Goal: Register for event/course

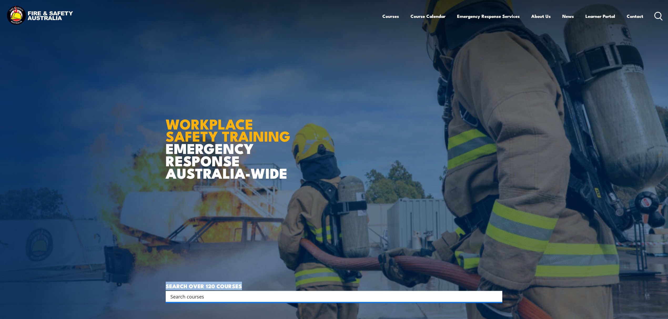
drag, startPoint x: 240, startPoint y: 287, endPoint x: 166, endPoint y: 280, distance: 74.5
click at [166, 280] on article "WORKPLACE SAFETY TRAINING EMERGENCY RESPONSE [GEOGRAPHIC_DATA]-WIDE SEARCH OVER…" at bounding box center [334, 159] width 337 height 319
click at [205, 297] on input "Search input" at bounding box center [330, 297] width 320 height 8
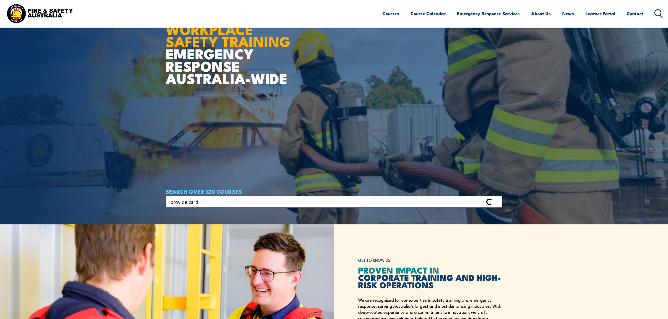
scroll to position [105, 0]
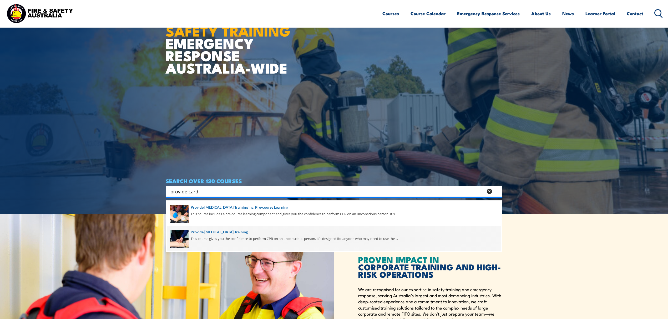
type input "provide card"
click at [240, 238] on span at bounding box center [334, 238] width 334 height 25
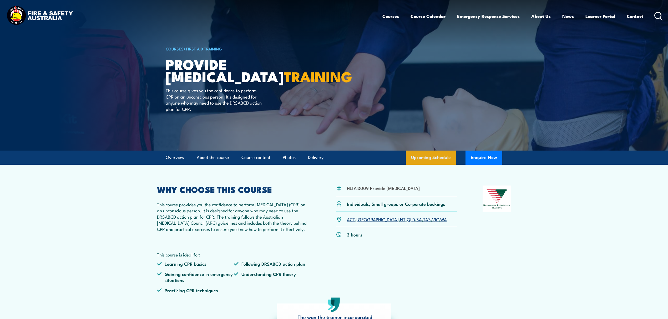
click at [447, 159] on link "Upcoming Schedule" at bounding box center [431, 158] width 50 height 14
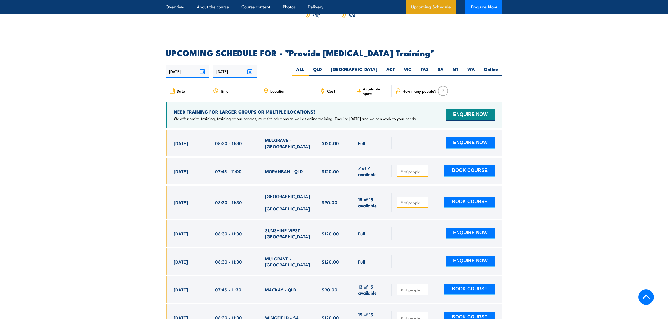
scroll to position [946, 0]
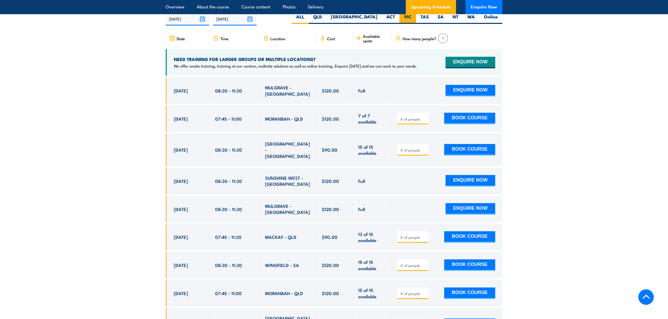
click at [402, 20] on label "VIC" at bounding box center [408, 19] width 17 height 10
click at [412, 17] on input "VIC" at bounding box center [413, 15] width 3 height 3
radio input "true"
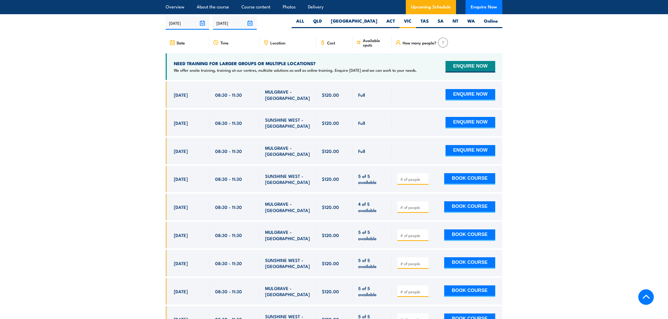
scroll to position [946, 0]
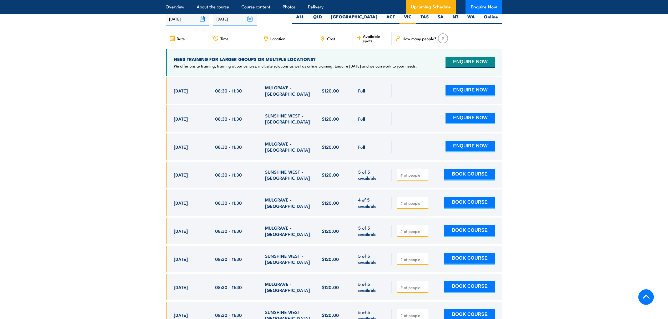
drag, startPoint x: 240, startPoint y: 150, endPoint x: 172, endPoint y: 149, distance: 68.1
click at [172, 149] on div "25 Sep, 2025, 08:30 - 08:30" at bounding box center [334, 147] width 337 height 27
click at [182, 153] on div "25 Sep, 2025" at bounding box center [189, 147] width 30 height 12
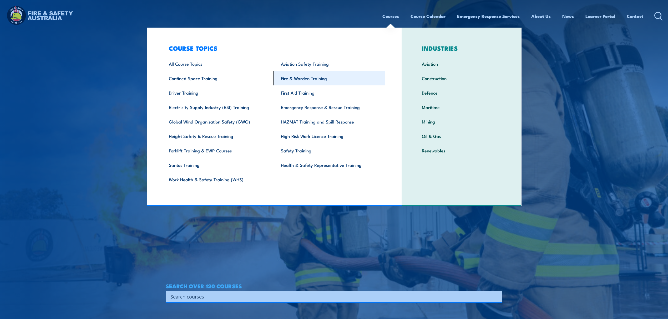
click at [321, 80] on link "Fire & Warden Training" at bounding box center [329, 78] width 112 height 14
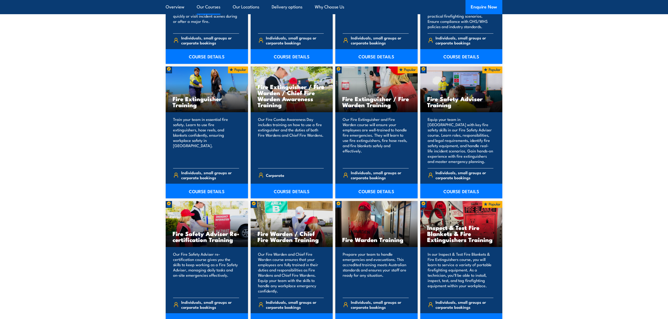
scroll to position [596, 0]
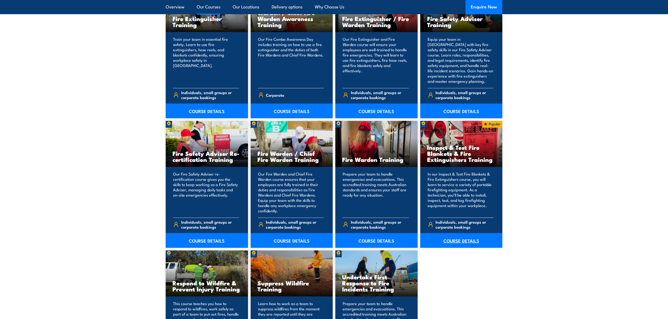
click at [452, 244] on link "COURSE DETAILS" at bounding box center [461, 240] width 82 height 15
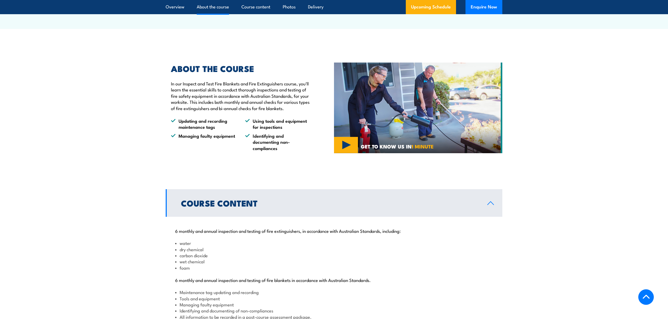
scroll to position [386, 0]
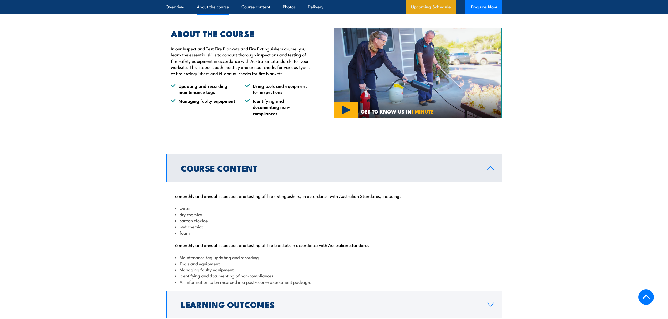
click at [442, 6] on link "Upcoming Schedule" at bounding box center [431, 7] width 50 height 14
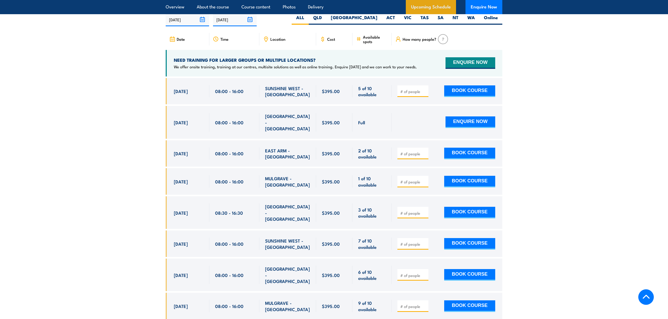
scroll to position [977, 0]
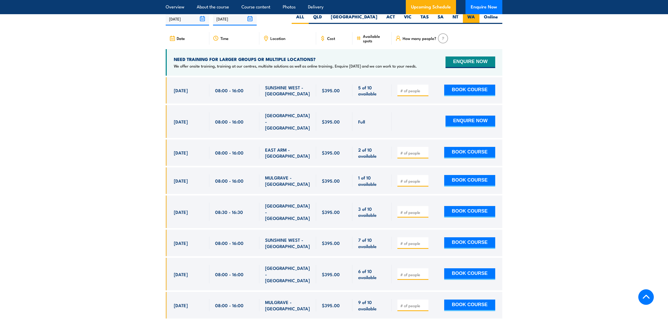
click at [473, 24] on label "WA" at bounding box center [471, 19] width 17 height 10
click at [475, 17] on input "WA" at bounding box center [476, 15] width 3 height 3
radio input "true"
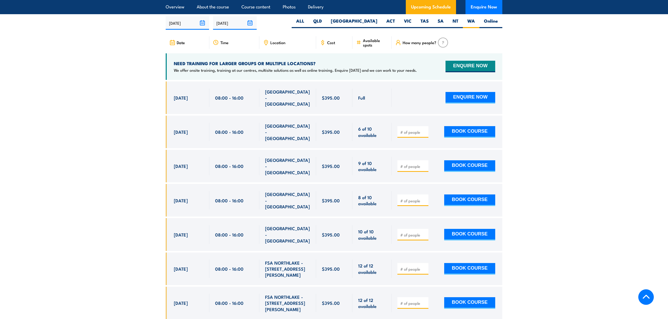
scroll to position [977, 0]
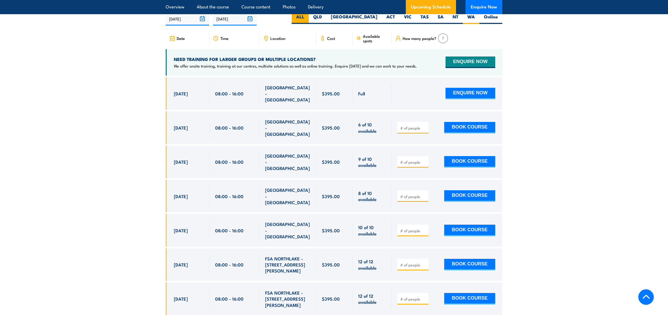
click at [309, 24] on label "ALL" at bounding box center [300, 19] width 17 height 10
click at [308, 17] on input "ALL" at bounding box center [305, 15] width 3 height 3
radio input "true"
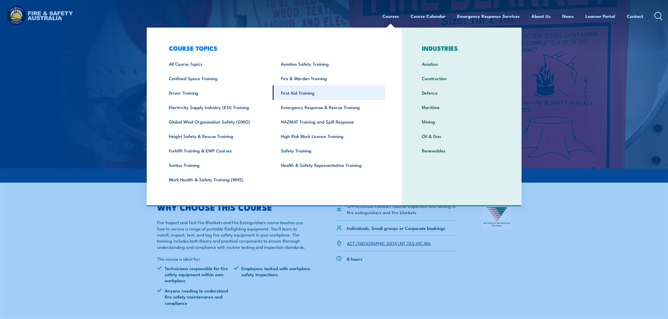
click at [329, 89] on link "First Aid Training" at bounding box center [329, 92] width 112 height 14
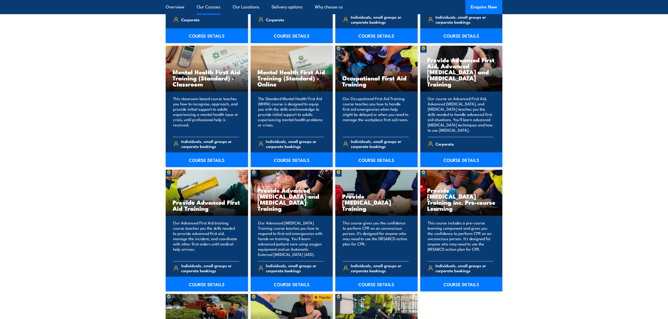
scroll to position [561, 0]
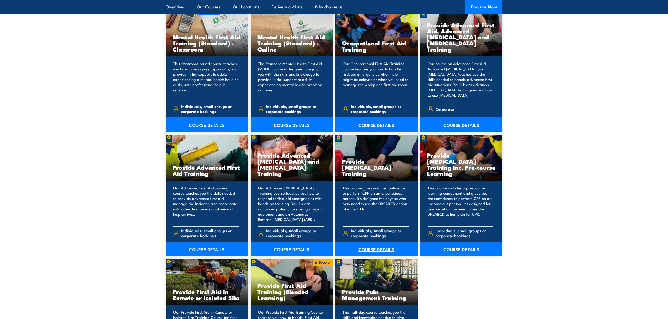
click at [384, 245] on link "COURSE DETAILS" at bounding box center [376, 249] width 82 height 15
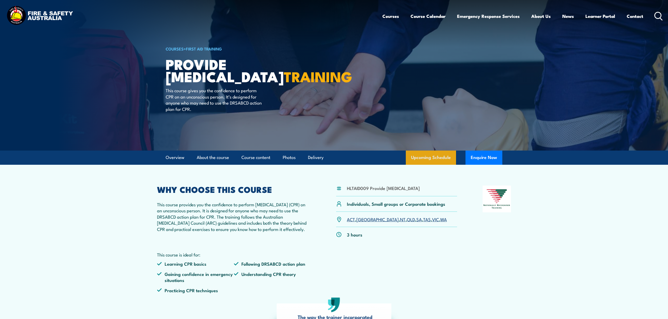
click at [423, 165] on link "Upcoming Schedule" at bounding box center [431, 158] width 50 height 14
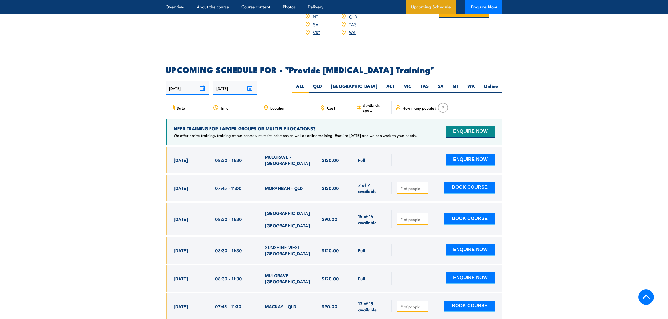
scroll to position [946, 0]
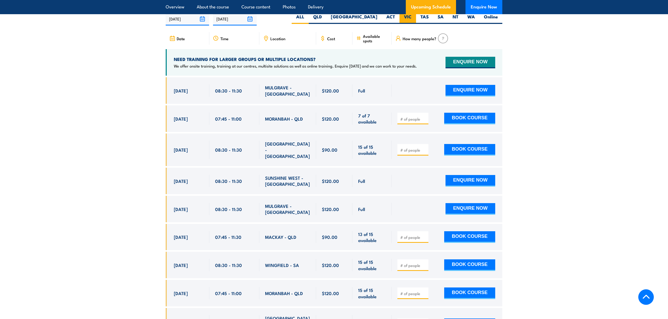
click at [413, 24] on label "VIC" at bounding box center [408, 19] width 17 height 10
click at [413, 17] on input "VIC" at bounding box center [413, 15] width 3 height 3
radio input "true"
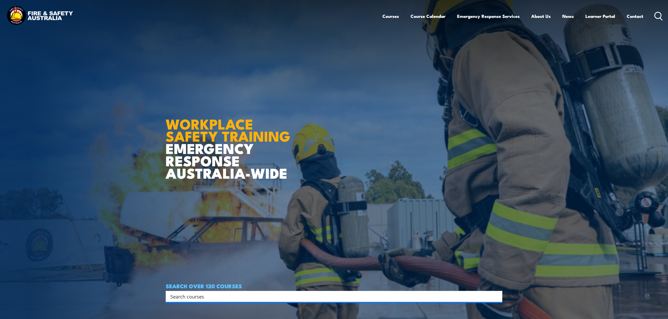
click at [221, 293] on input "Search input" at bounding box center [330, 297] width 320 height 8
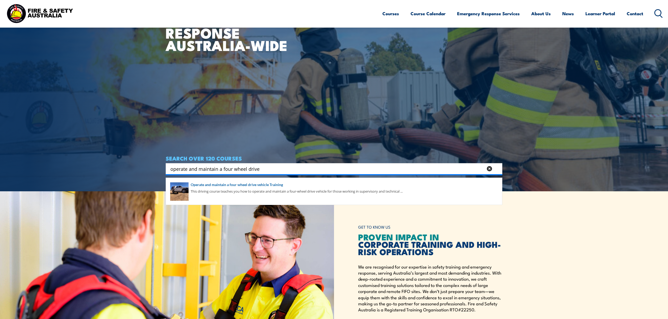
scroll to position [140, 0]
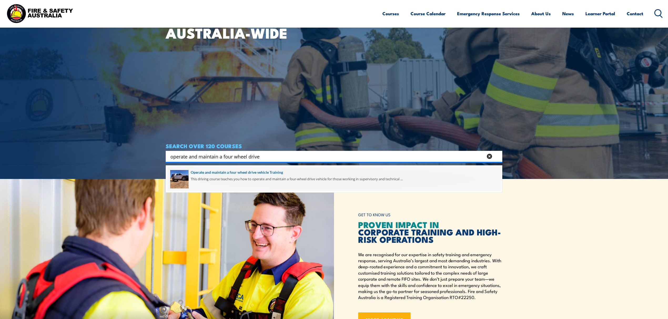
type input "operate and maintain a four wheel drive"
click at [260, 175] on span at bounding box center [334, 179] width 334 height 25
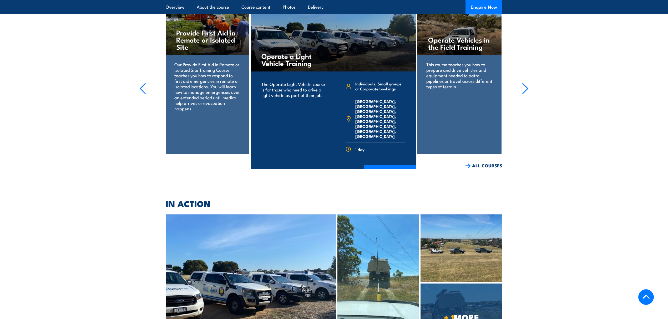
scroll to position [877, 0]
